Goal: Information Seeking & Learning: Learn about a topic

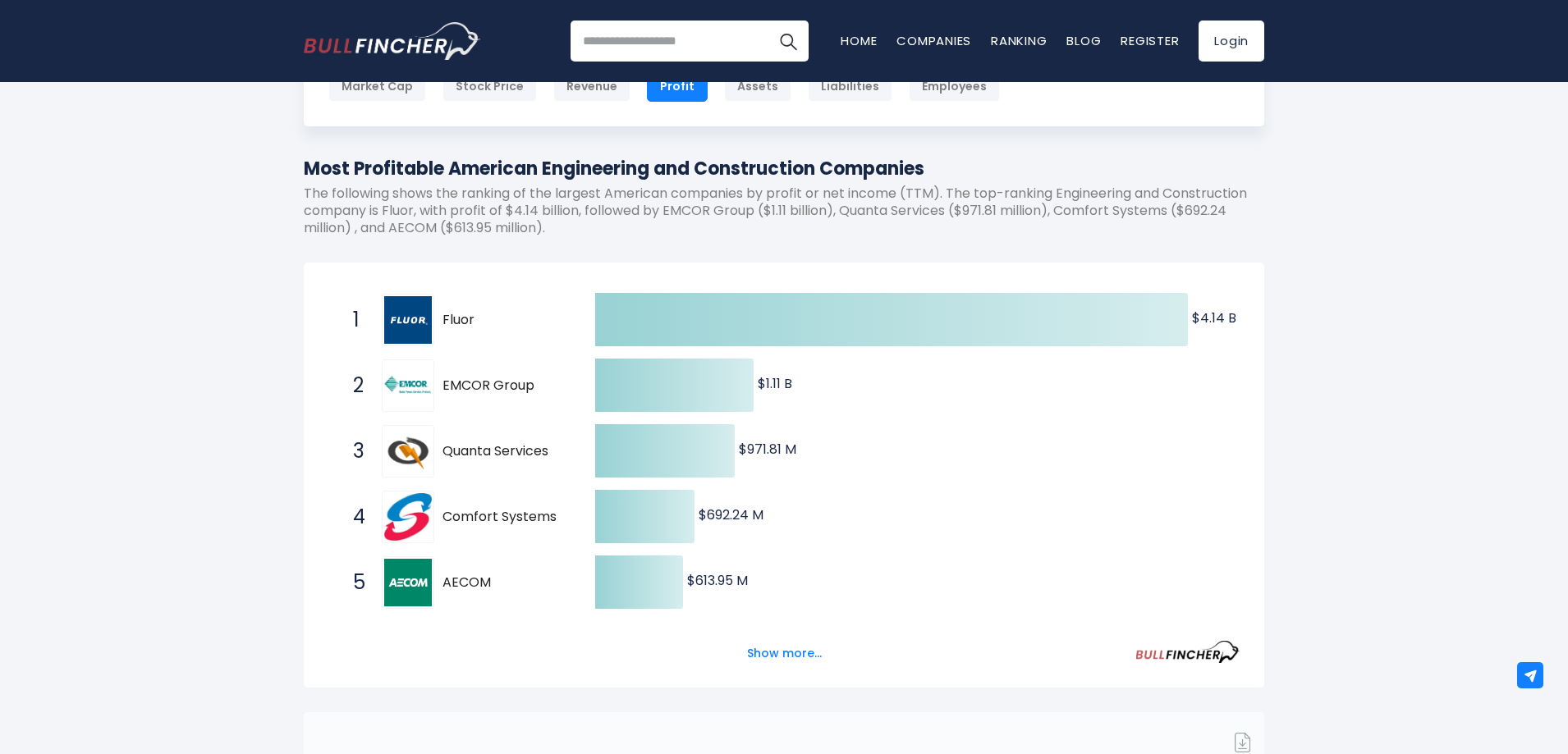
scroll to position [164, 0]
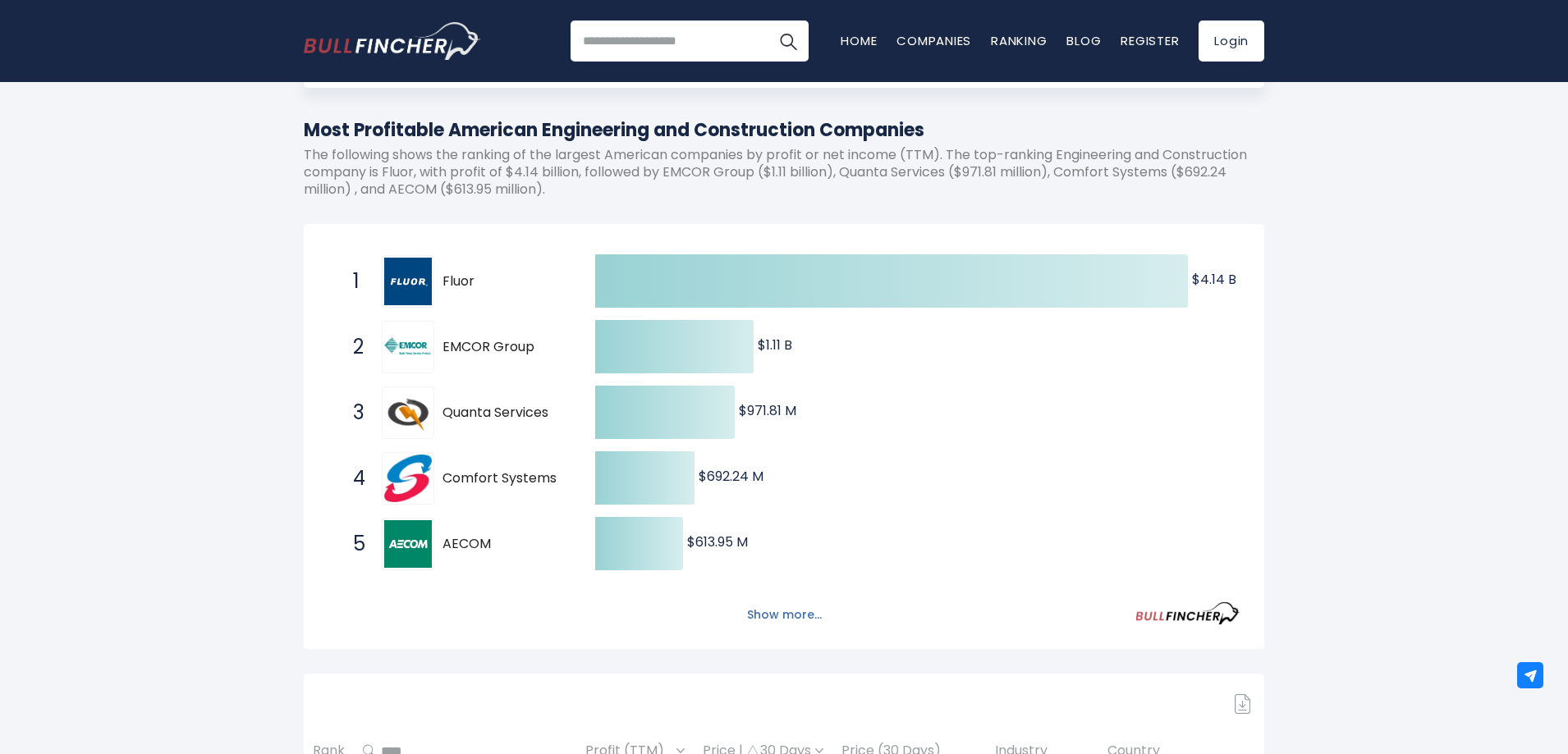
click at [768, 615] on button "Show more..." at bounding box center [784, 614] width 95 height 27
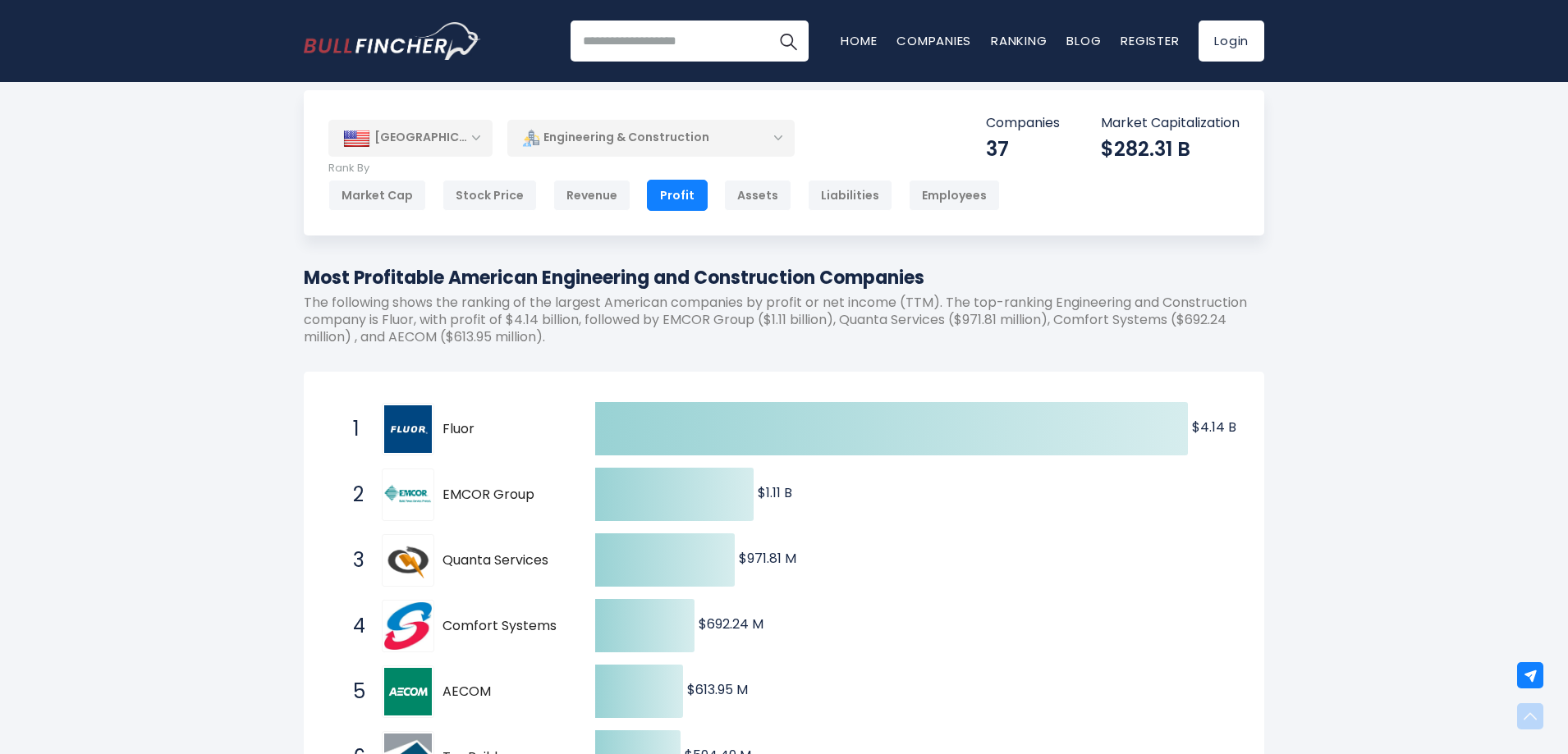
scroll to position [0, 0]
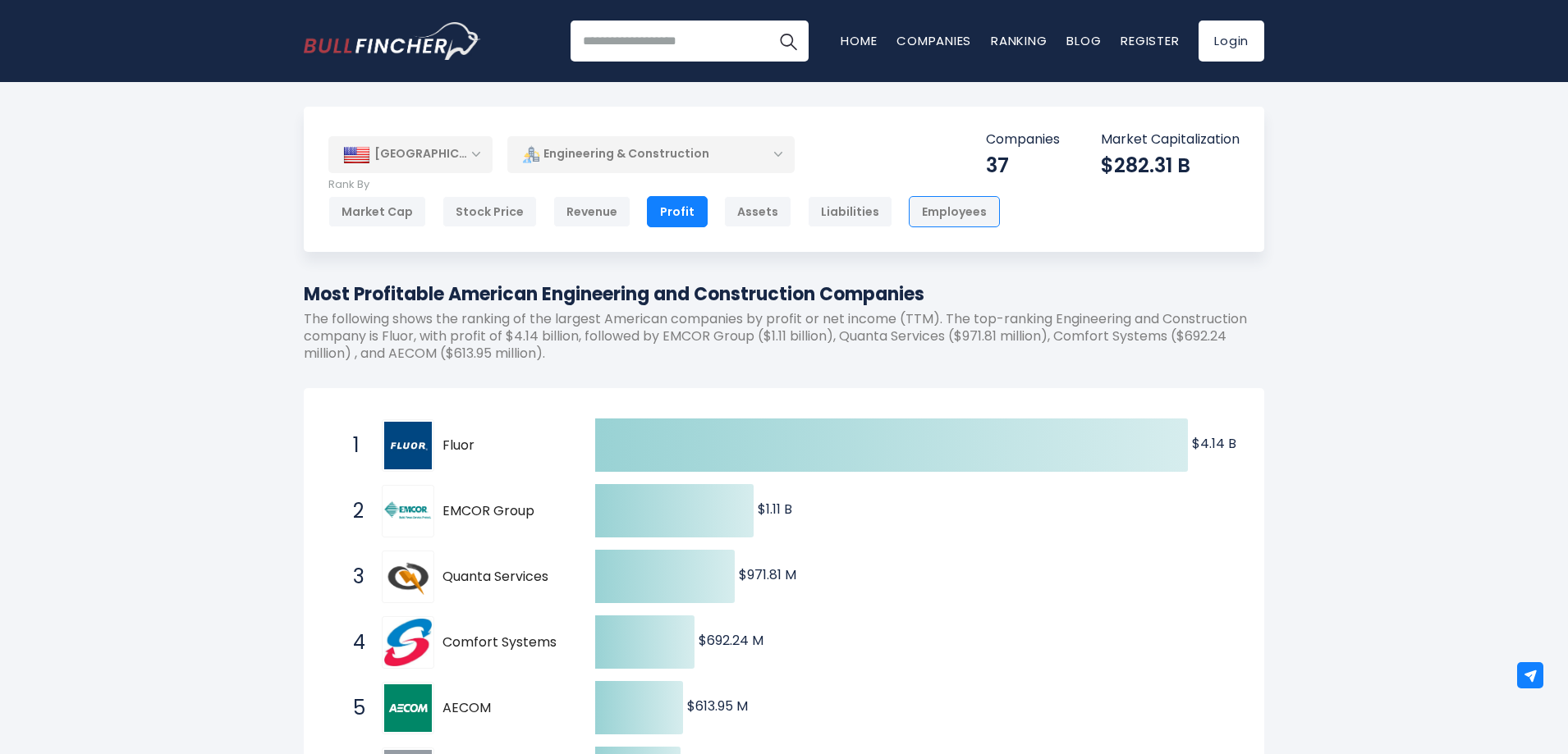
click at [958, 220] on div "Employees" at bounding box center [954, 211] width 91 height 31
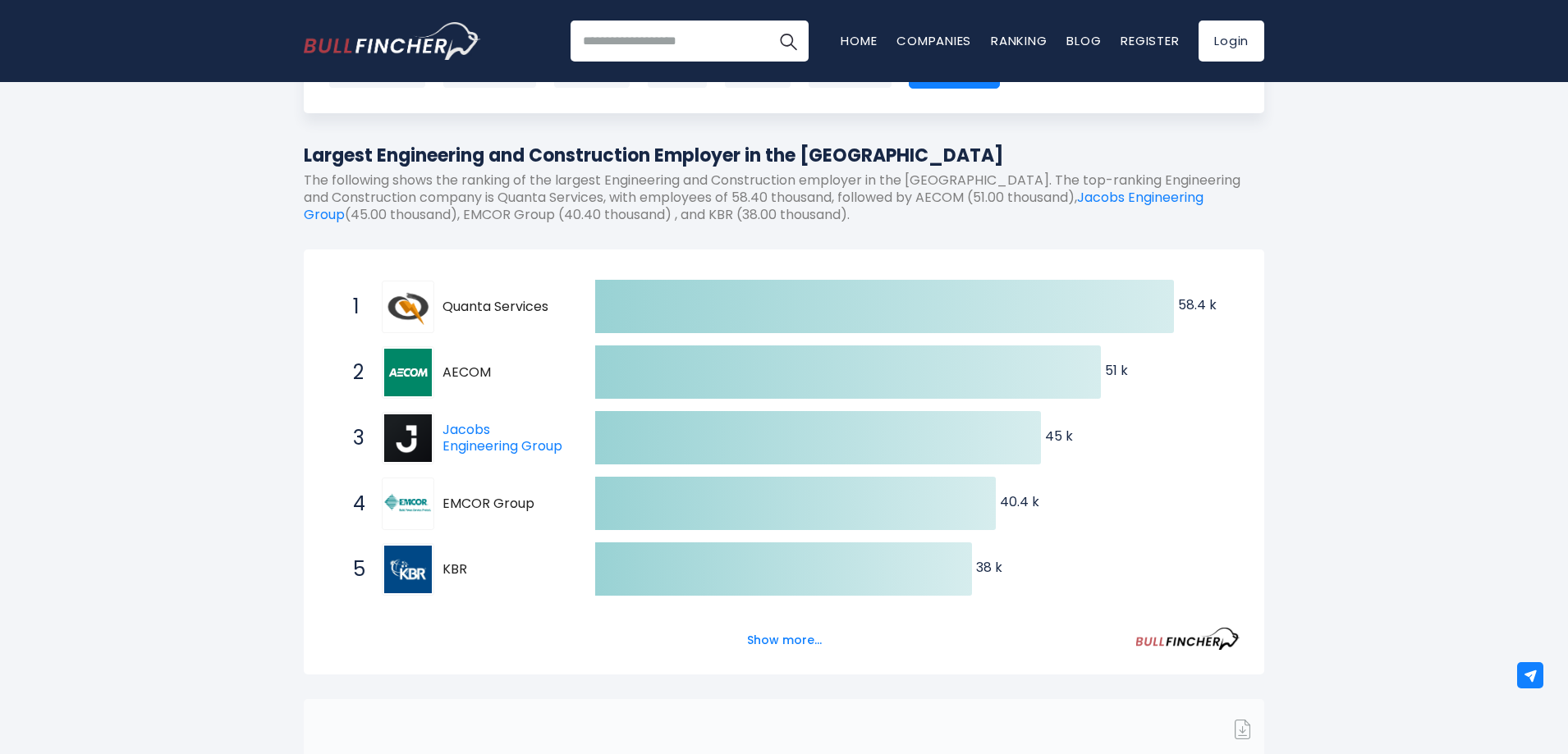
scroll to position [164, 0]
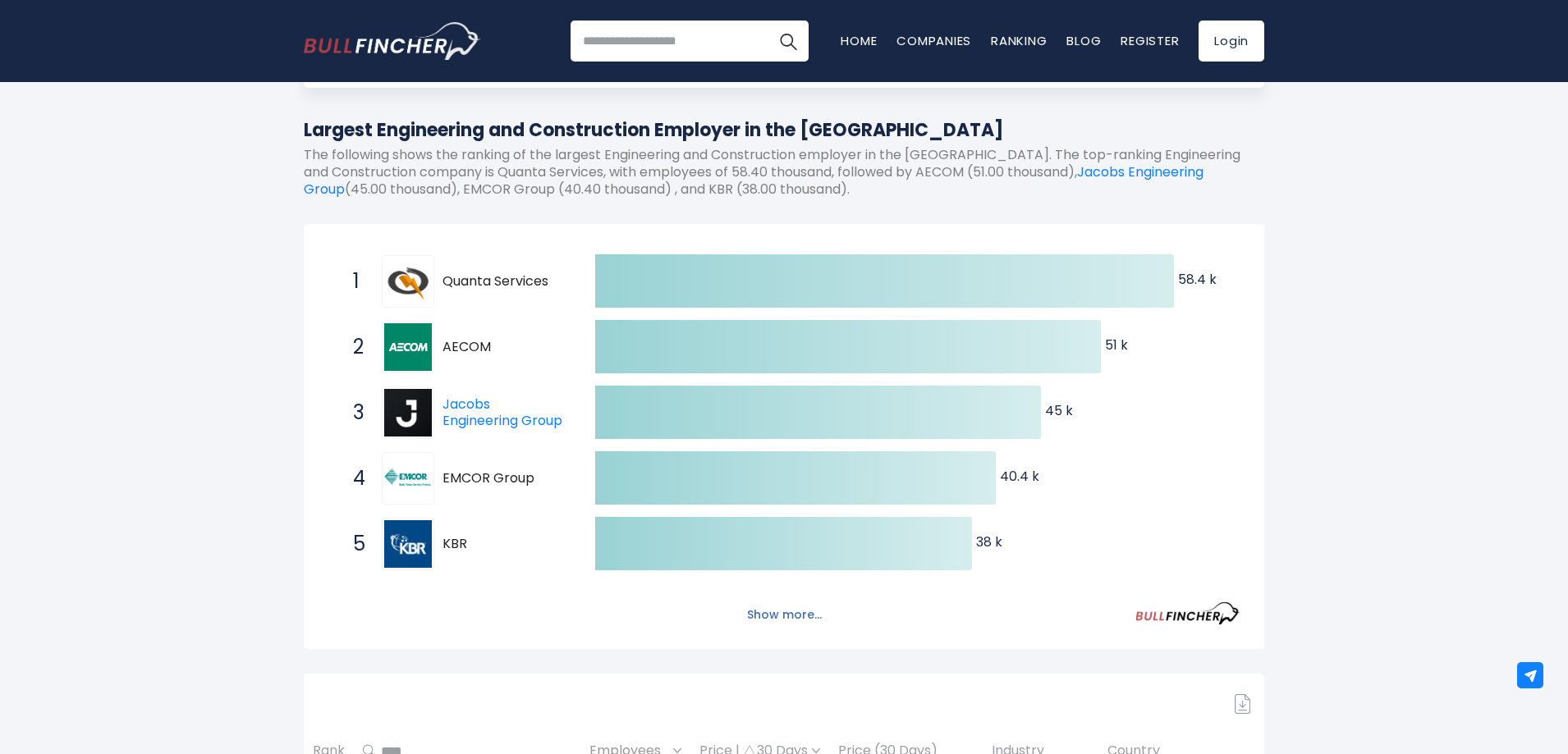
click at [753, 609] on button "Show more..." at bounding box center [784, 614] width 95 height 27
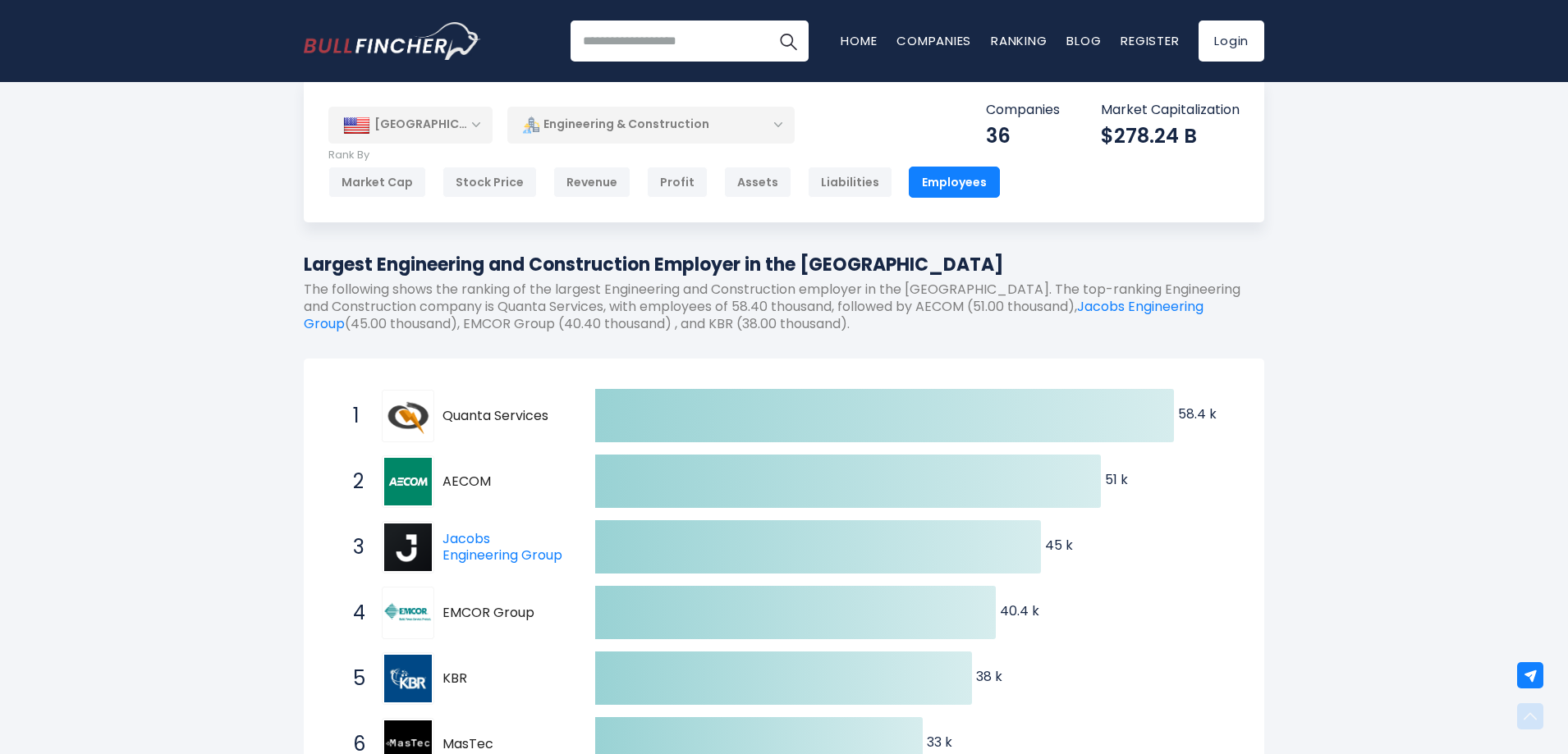
scroll to position [0, 0]
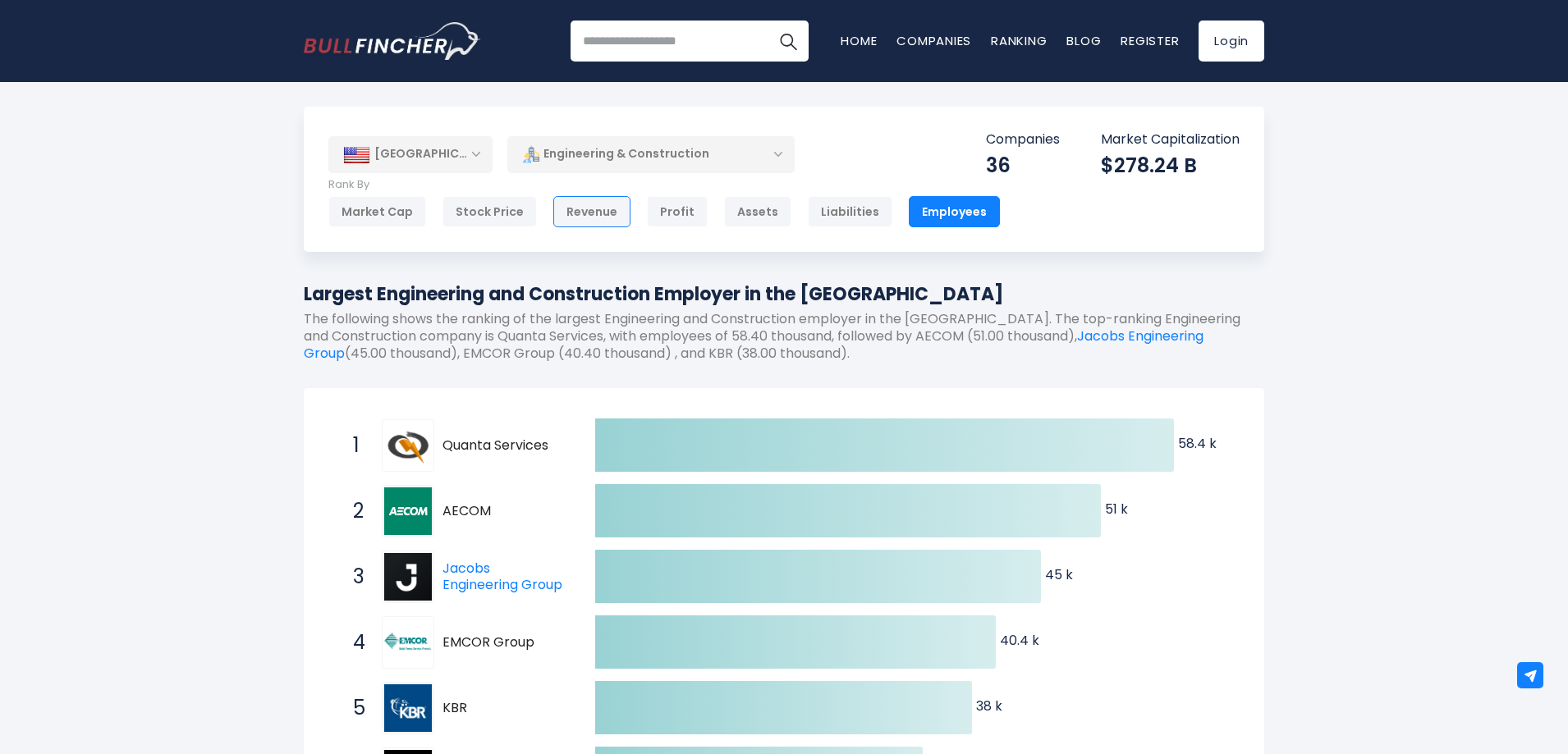
click at [585, 214] on div "Revenue" at bounding box center [591, 211] width 77 height 31
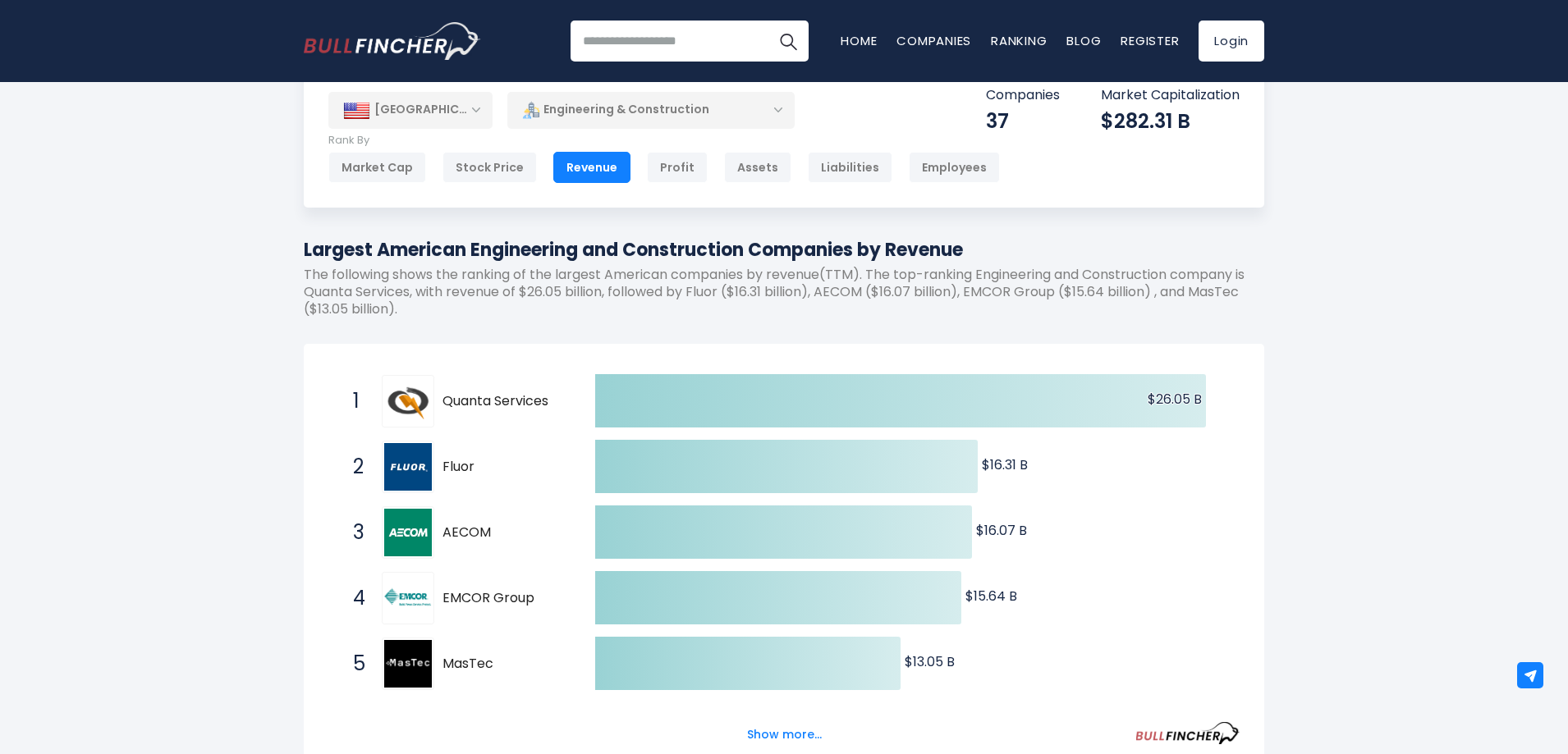
scroll to position [82, 0]
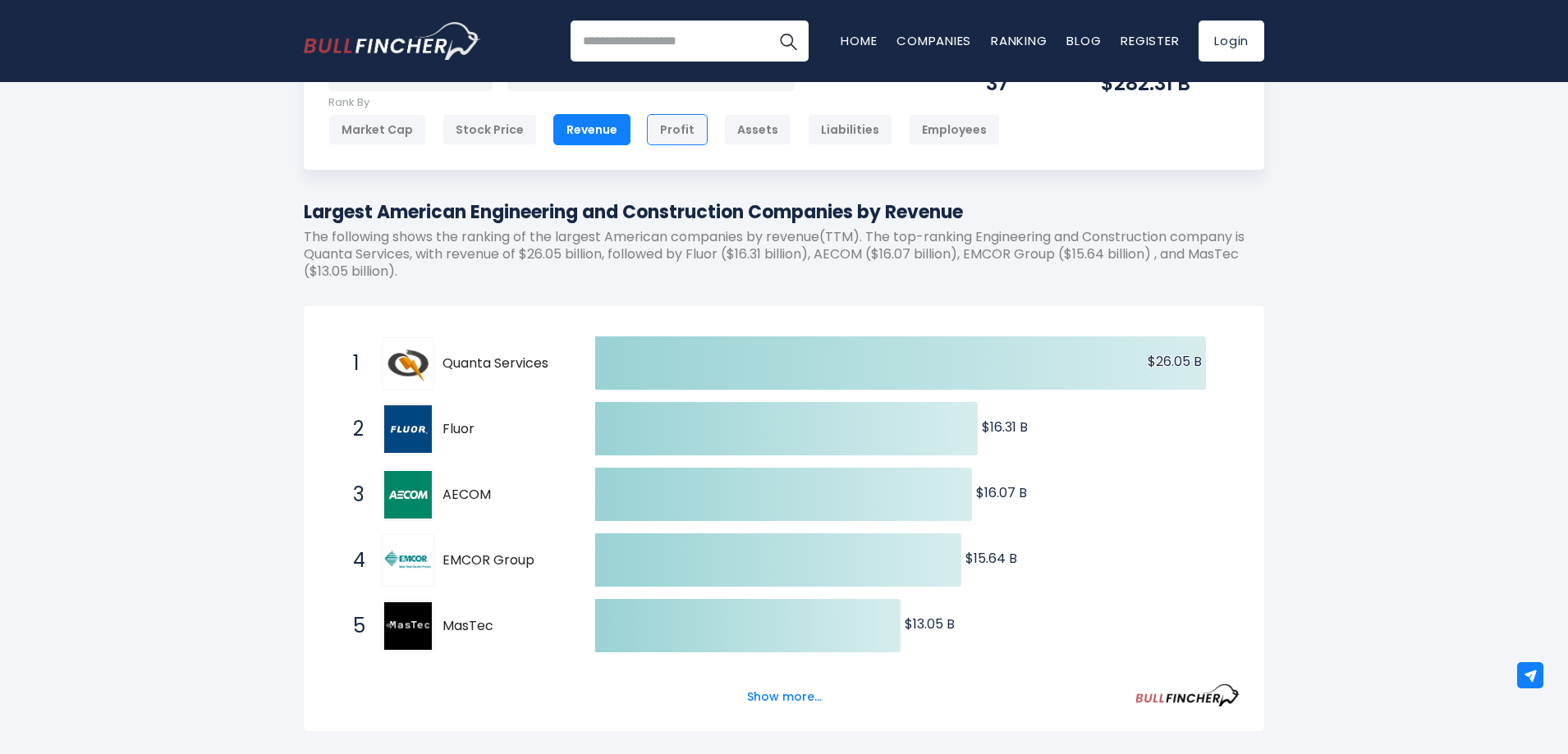
click at [669, 138] on div "Profit" at bounding box center [677, 129] width 61 height 31
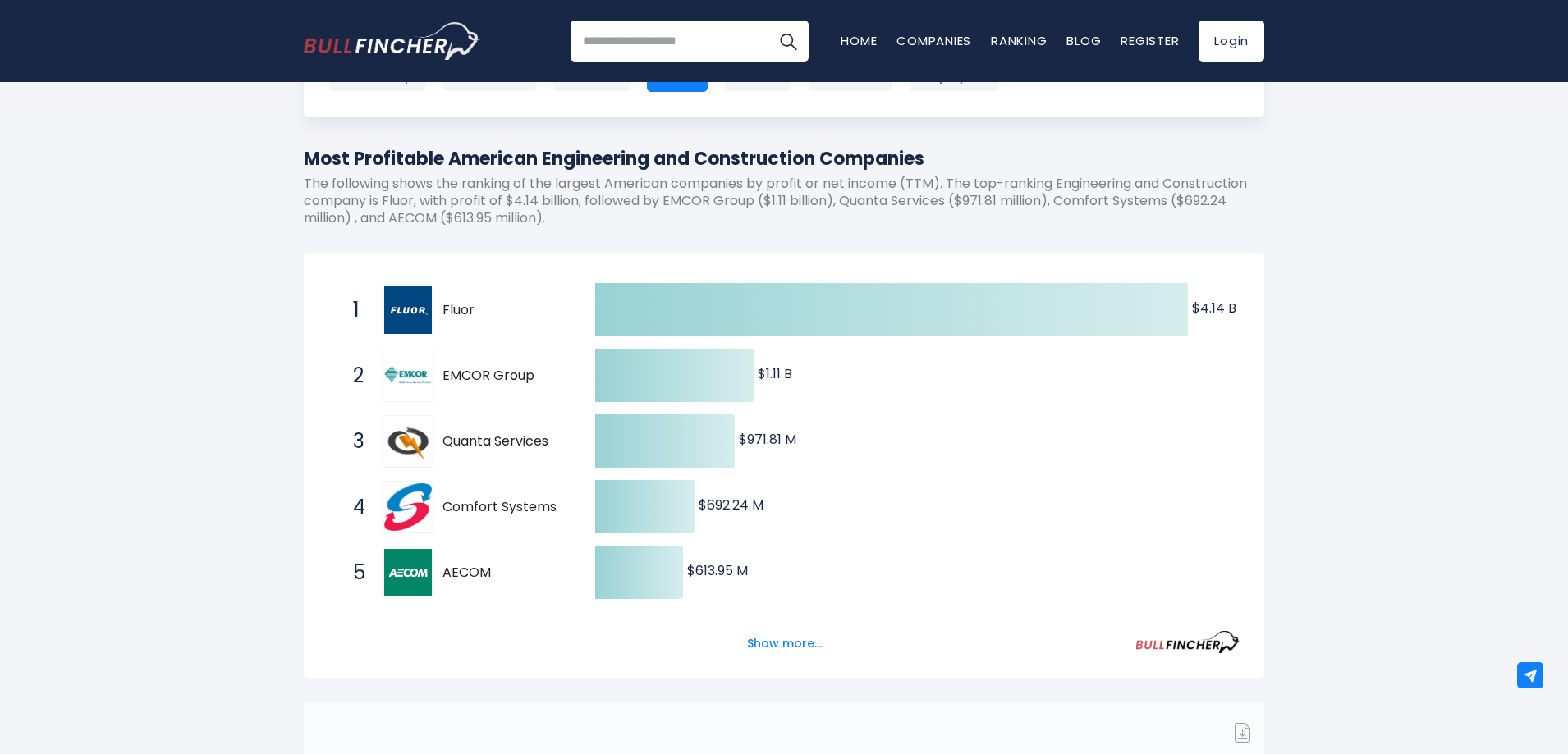
scroll to position [164, 0]
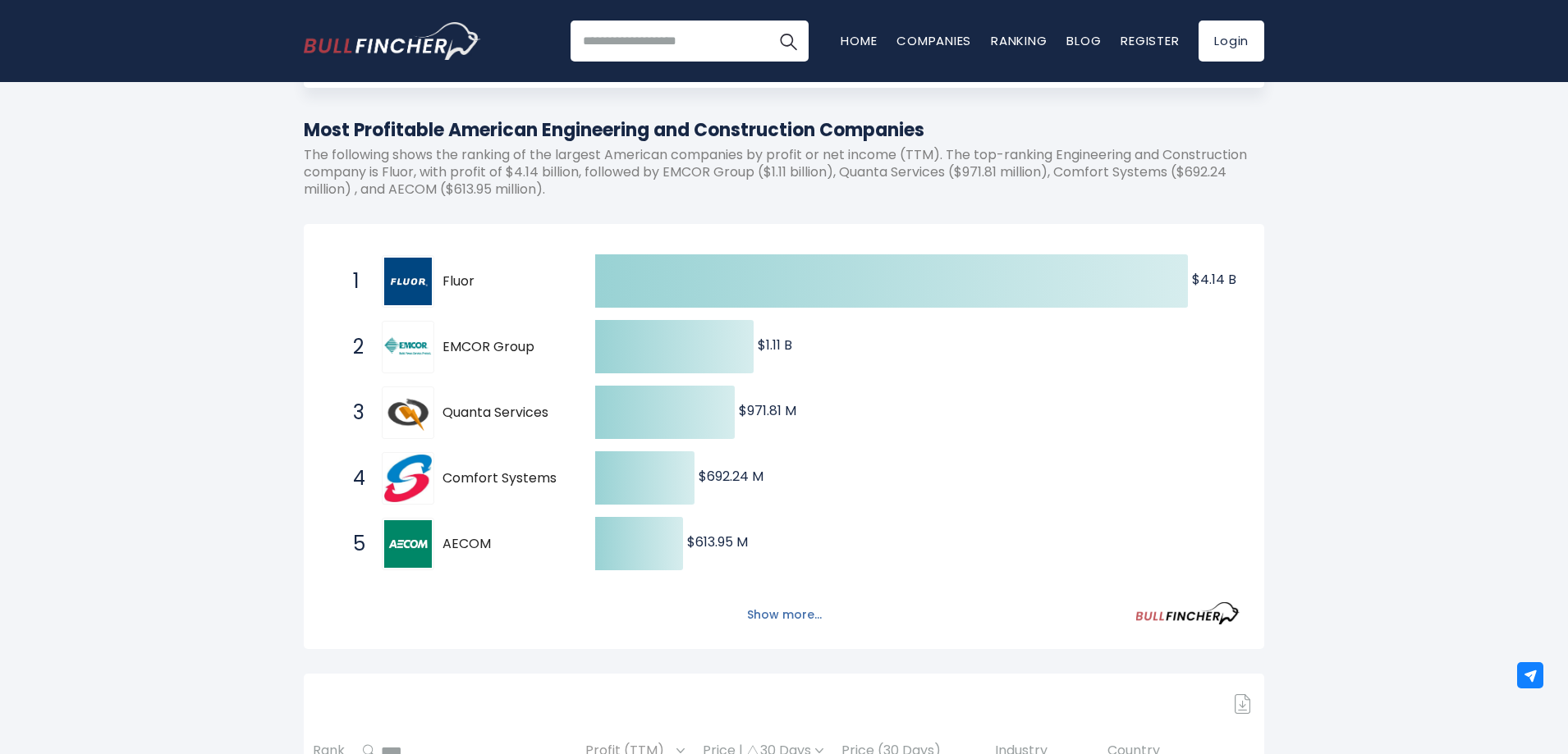
click at [764, 609] on button "Show more..." at bounding box center [784, 614] width 95 height 27
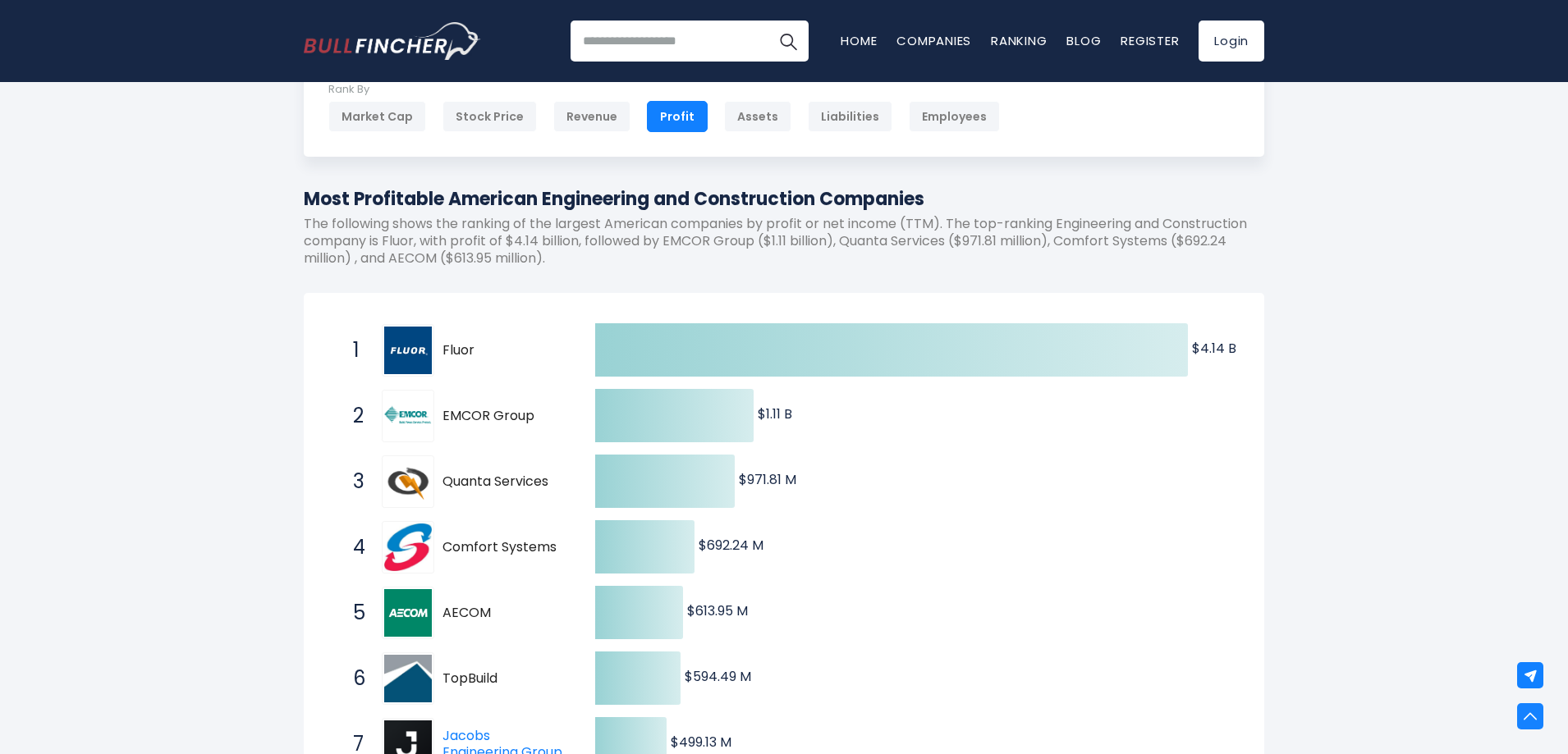
scroll to position [0, 0]
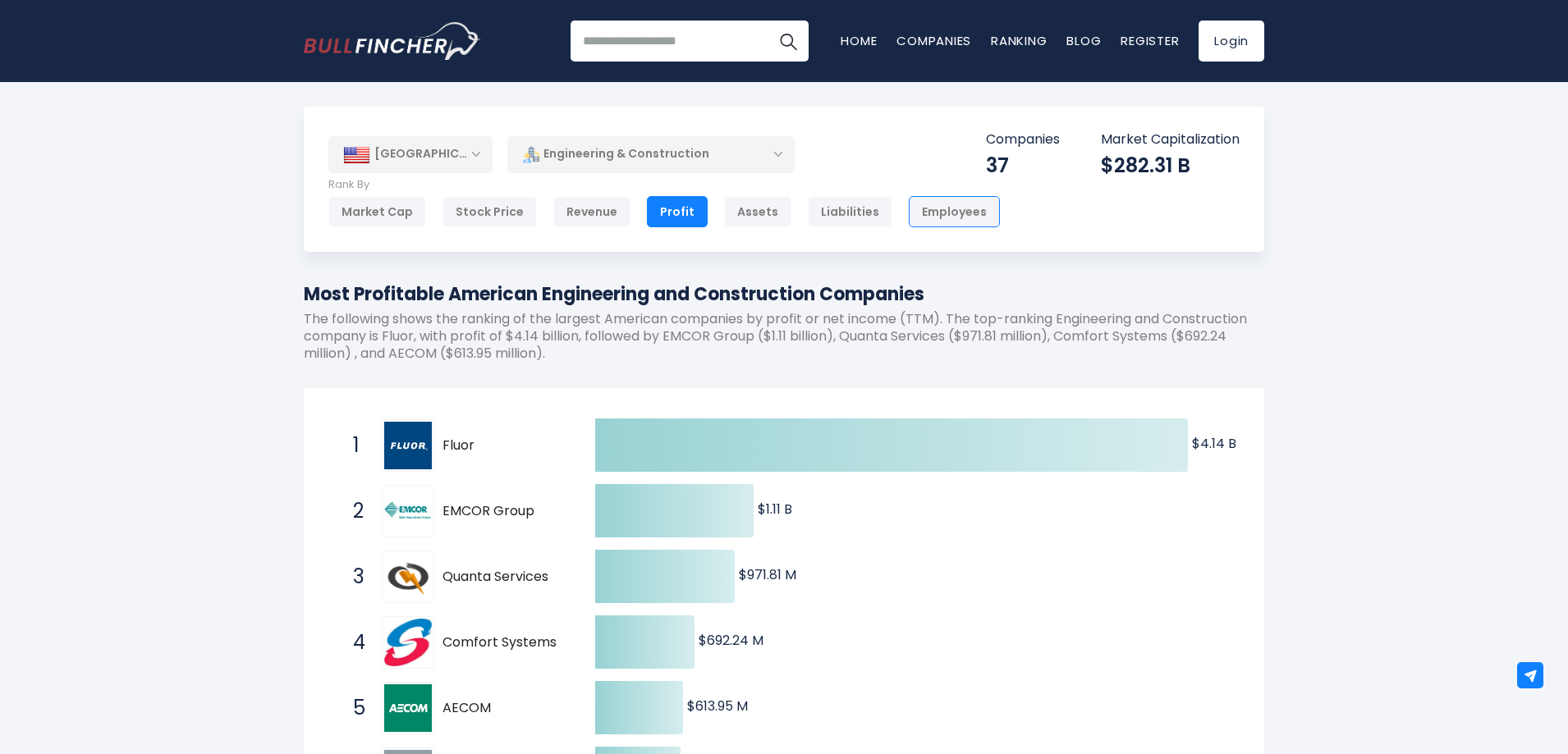
click at [963, 218] on div "Employees" at bounding box center [954, 211] width 91 height 31
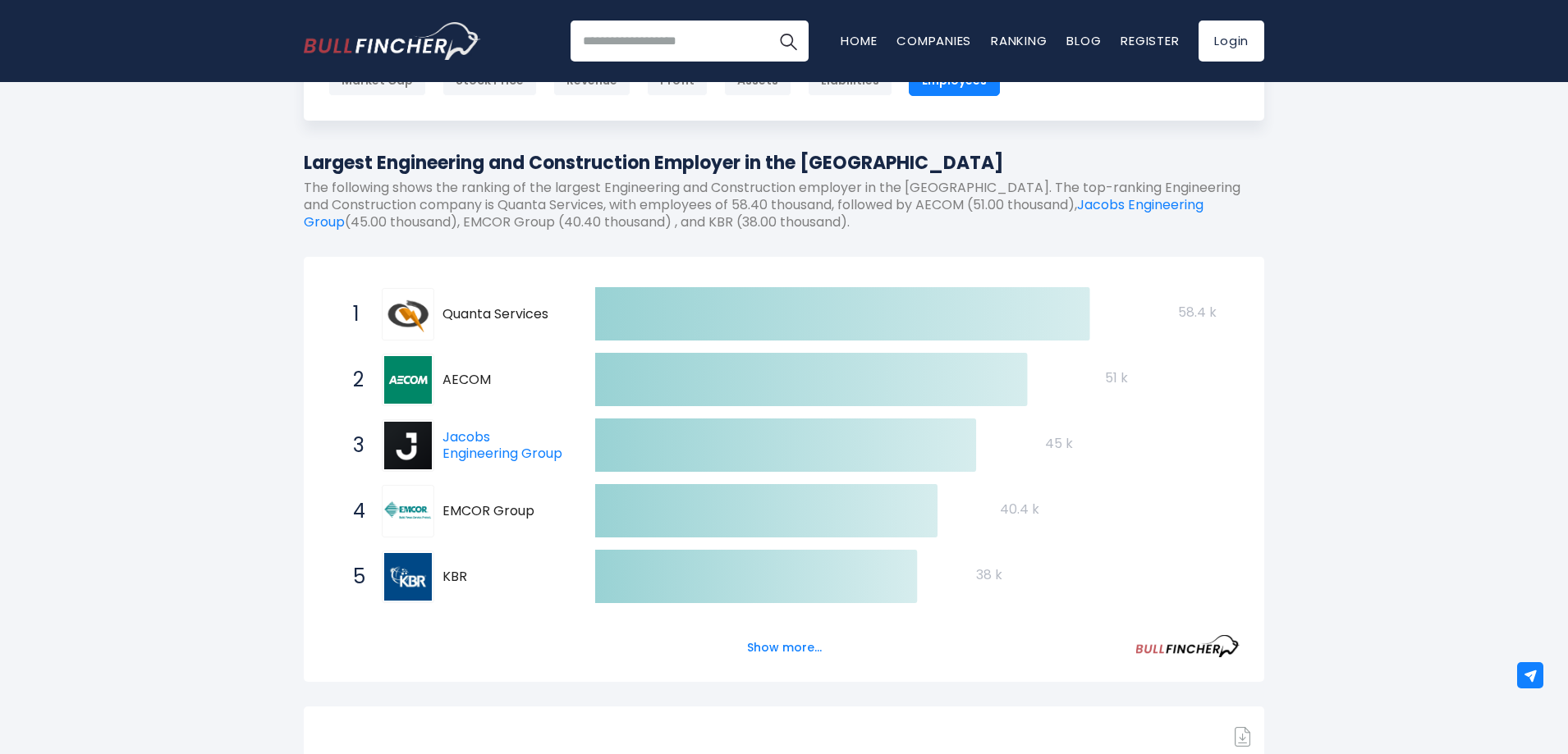
scroll to position [164, 0]
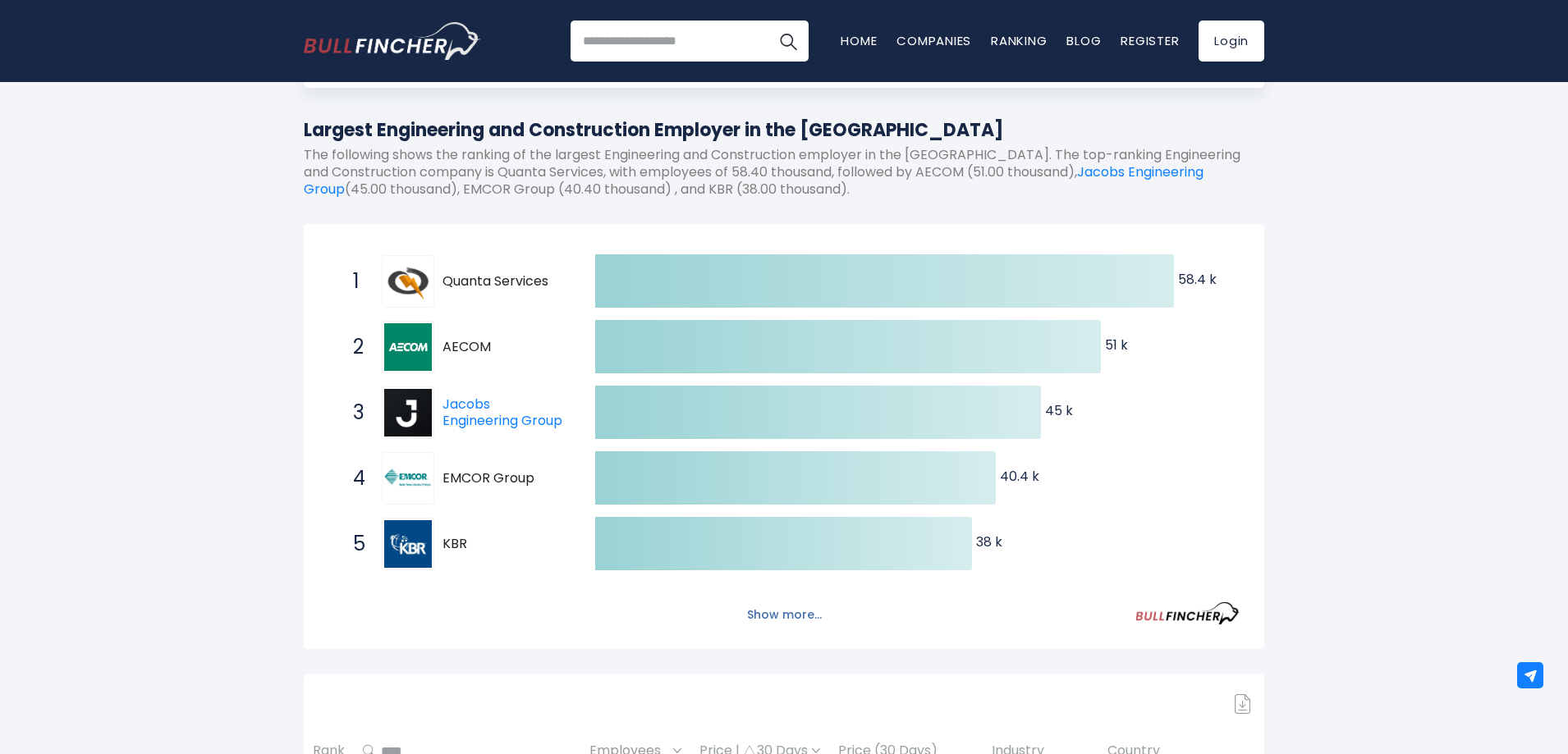
click at [793, 614] on button "Show more..." at bounding box center [784, 614] width 95 height 27
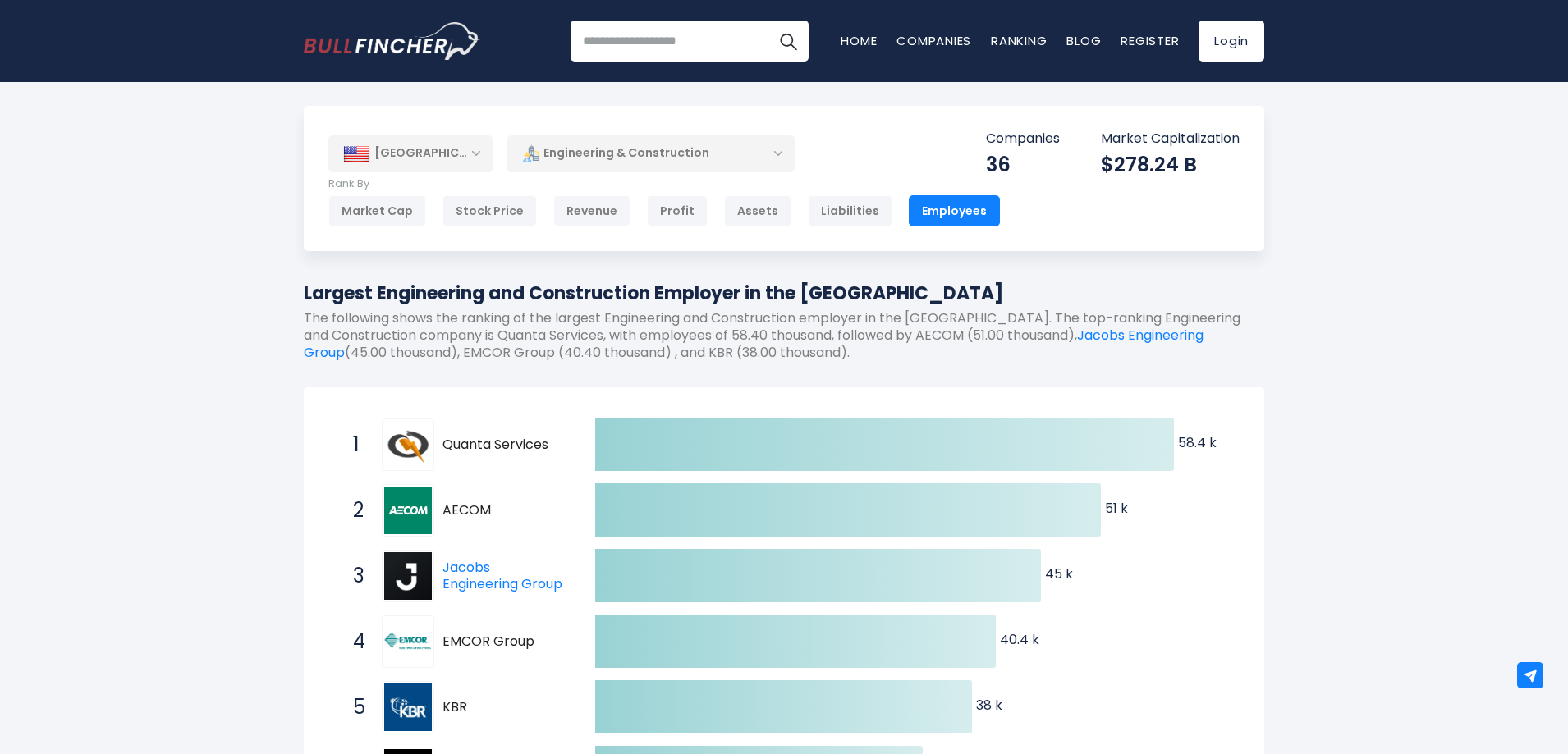
scroll to position [0, 0]
